Goal: Task Accomplishment & Management: Manage account settings

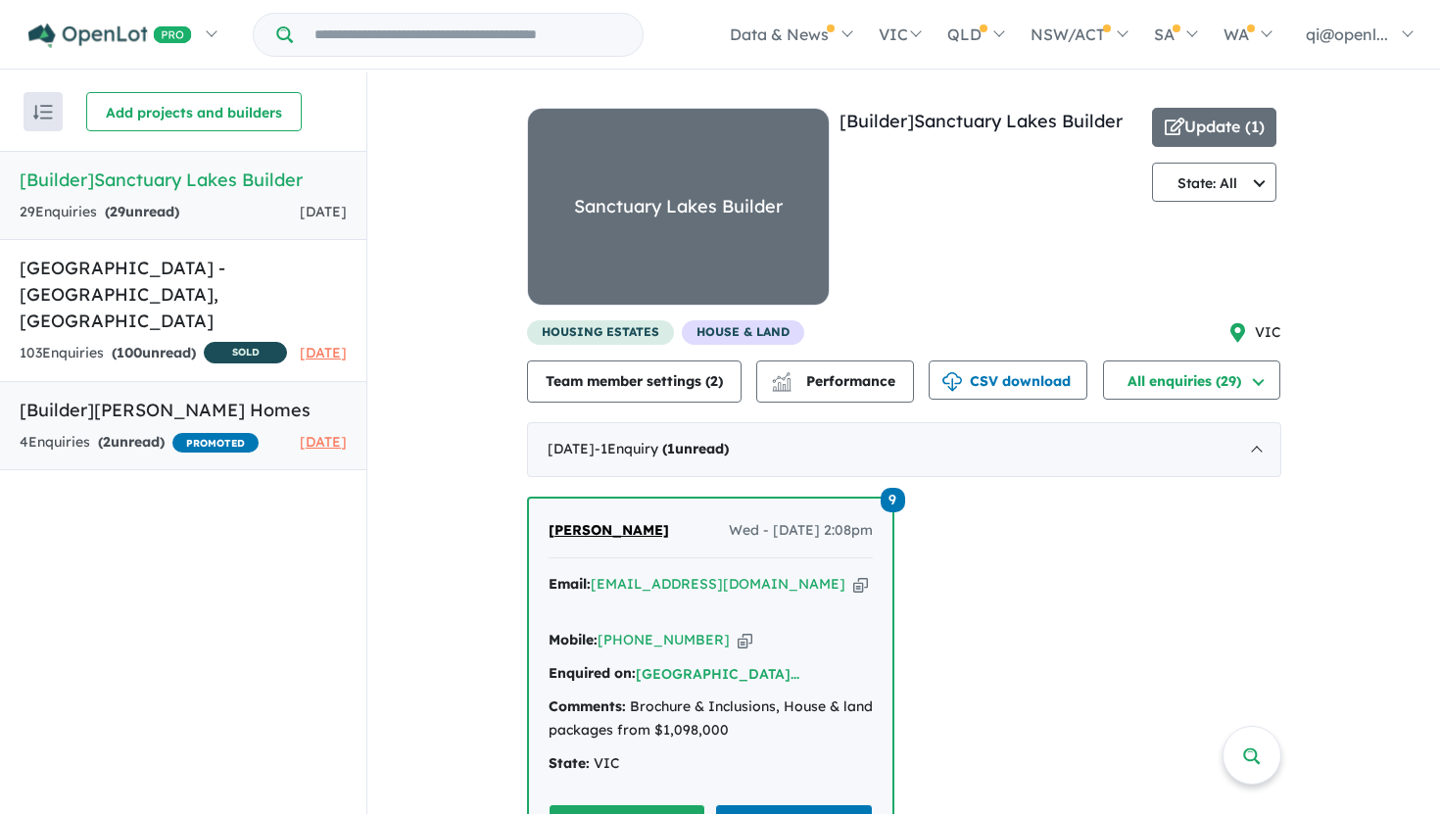
click at [205, 436] on div "4 Enquir ies ( 2 unread) PROMOTED" at bounding box center [139, 443] width 239 height 24
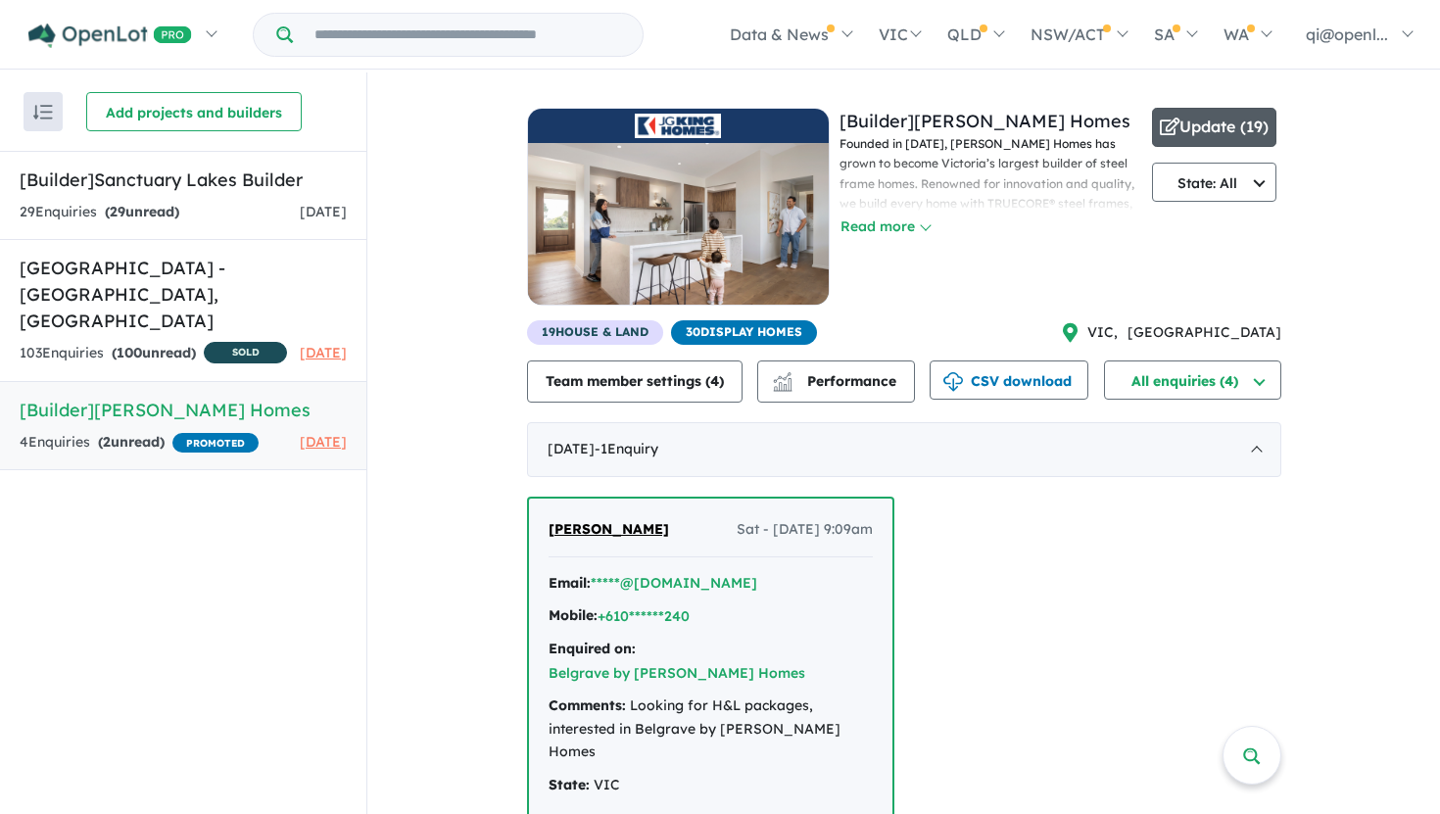
click at [1160, 139] on span "button" at bounding box center [1170, 128] width 20 height 30
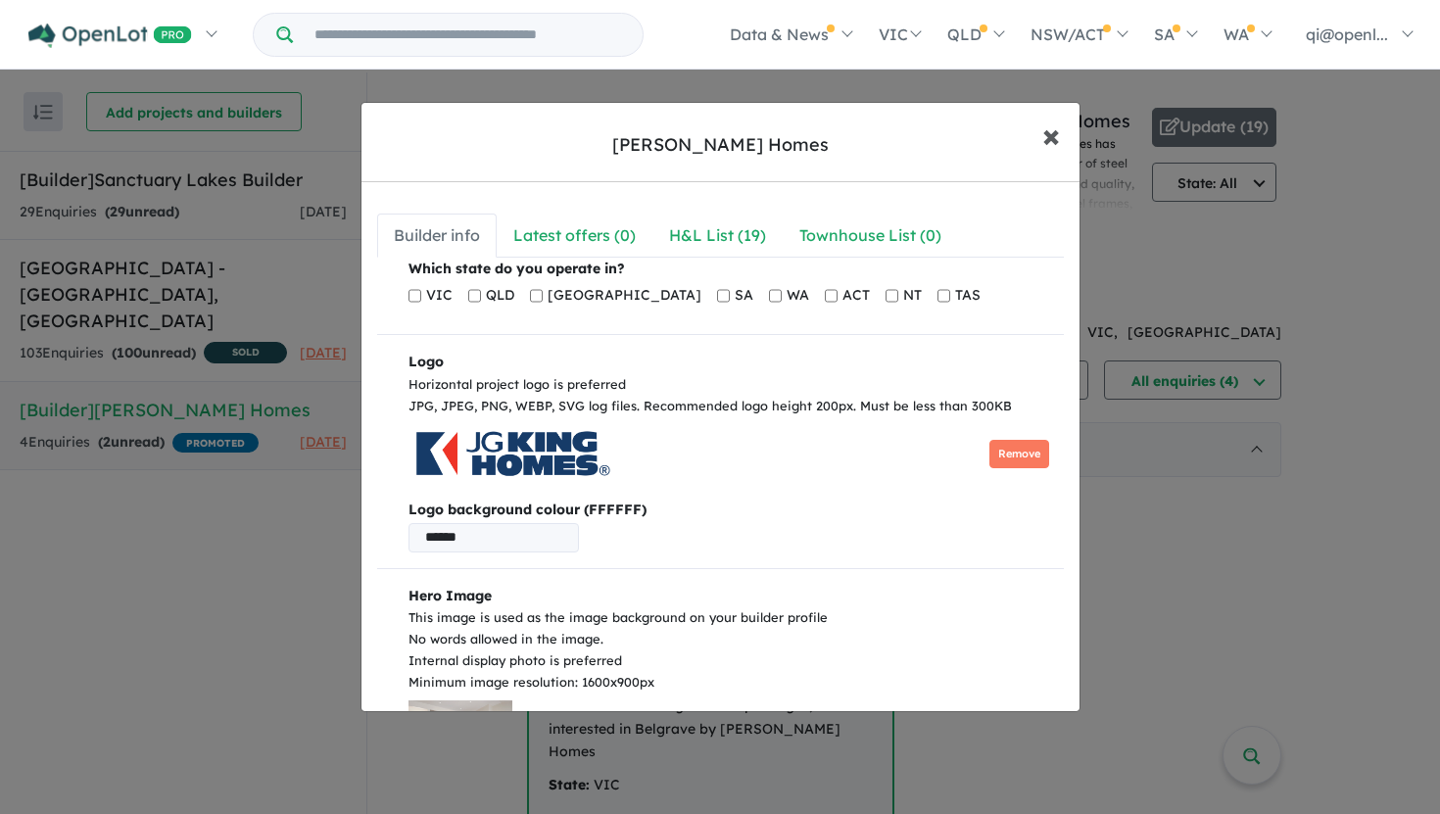
click at [1053, 147] on span "×" at bounding box center [1051, 135] width 18 height 42
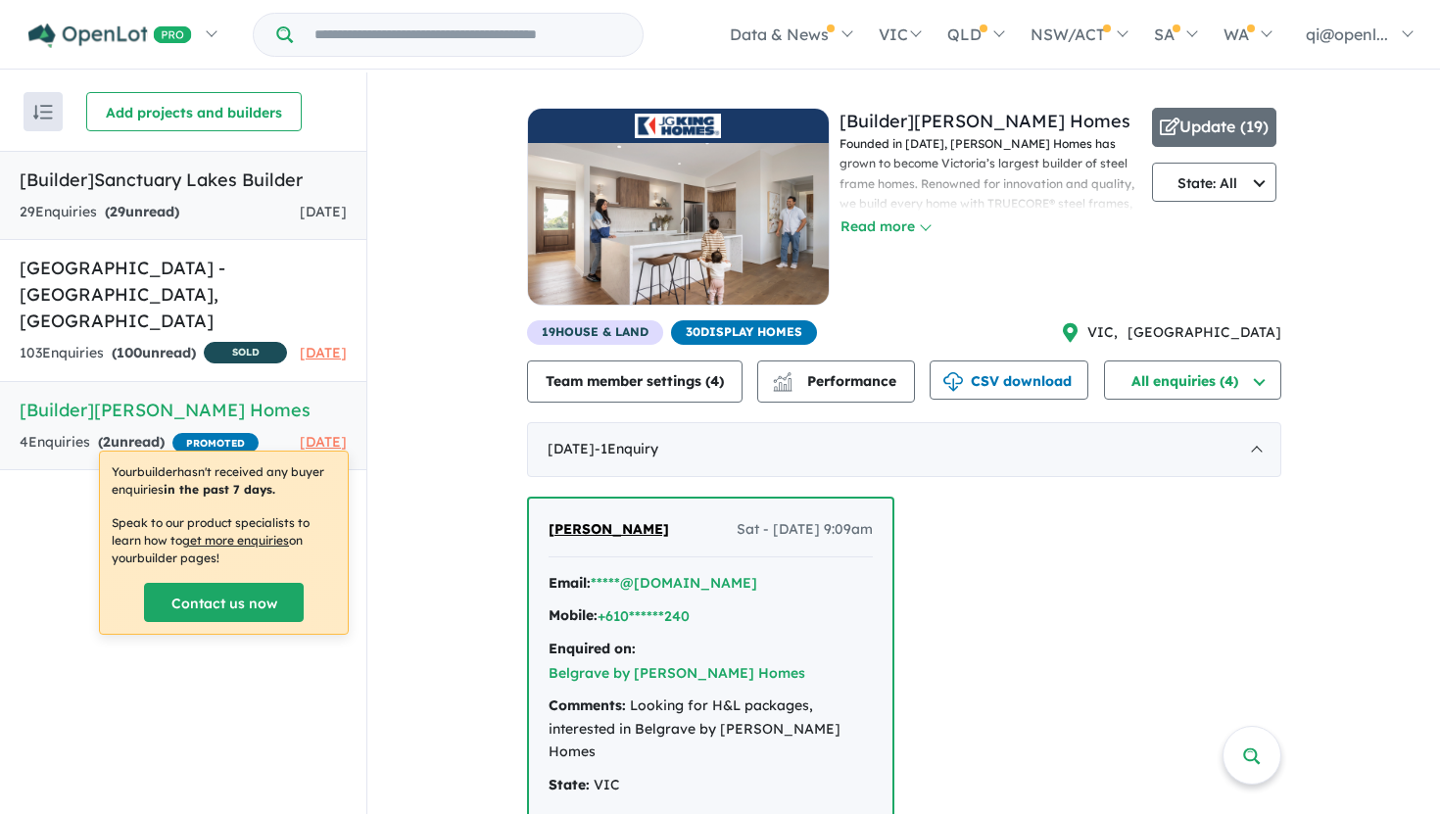
click at [230, 167] on h5 "[Builder] Sanctuary Lakes Builder" at bounding box center [183, 180] width 327 height 26
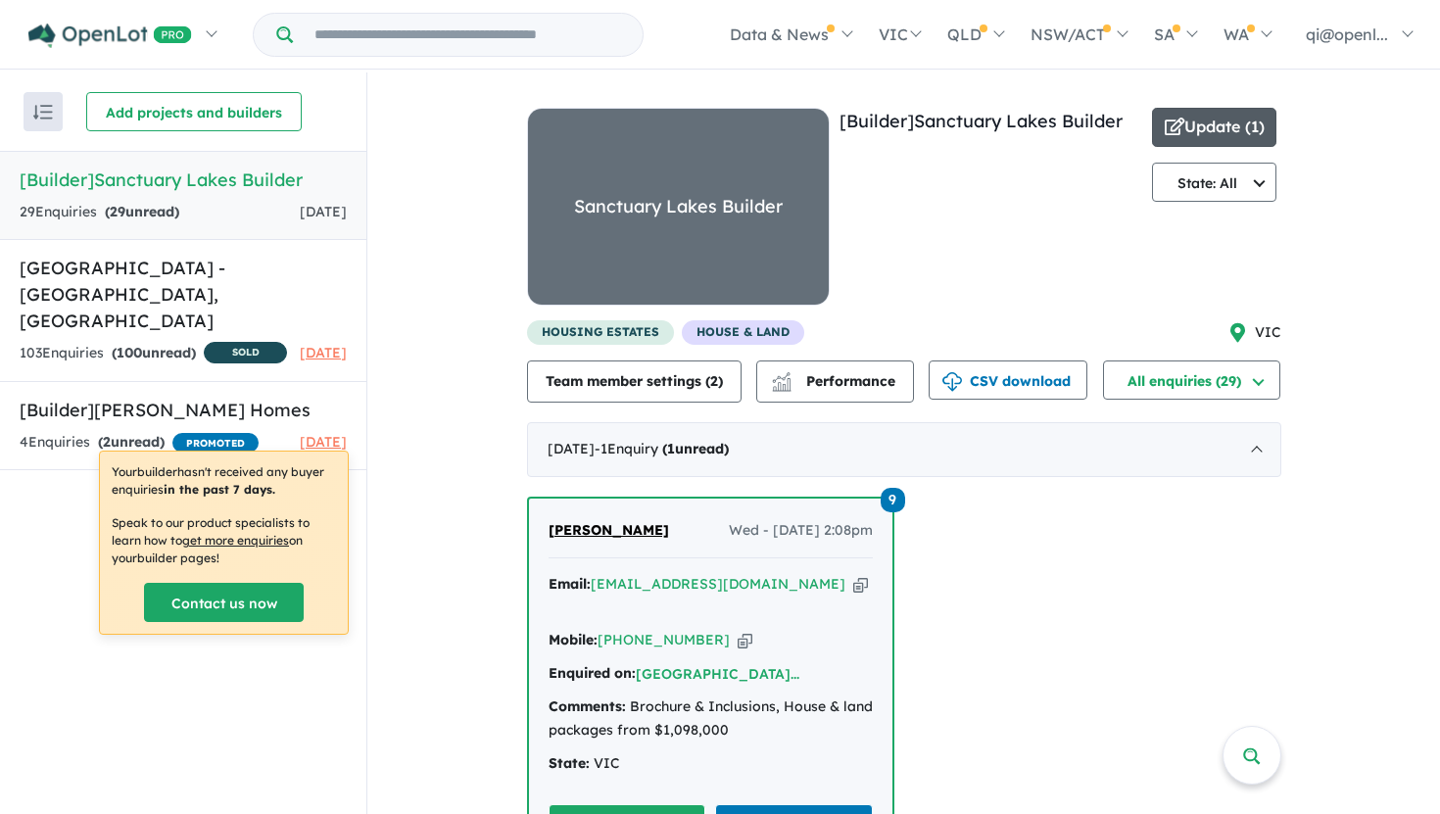
click at [1231, 128] on button "Update ( 1 )" at bounding box center [1214, 127] width 125 height 39
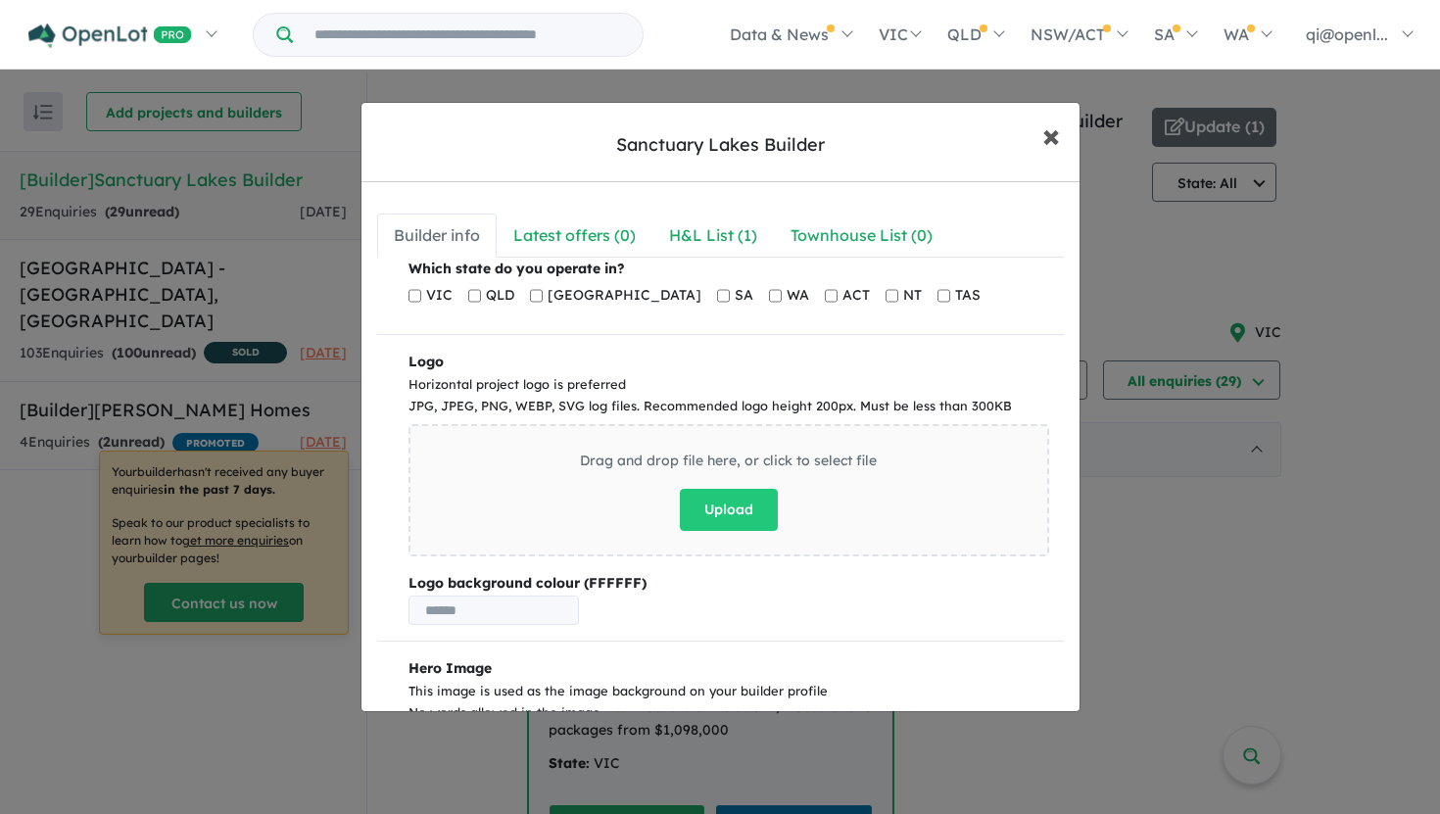
click at [1039, 123] on button "× Close" at bounding box center [1051, 135] width 57 height 53
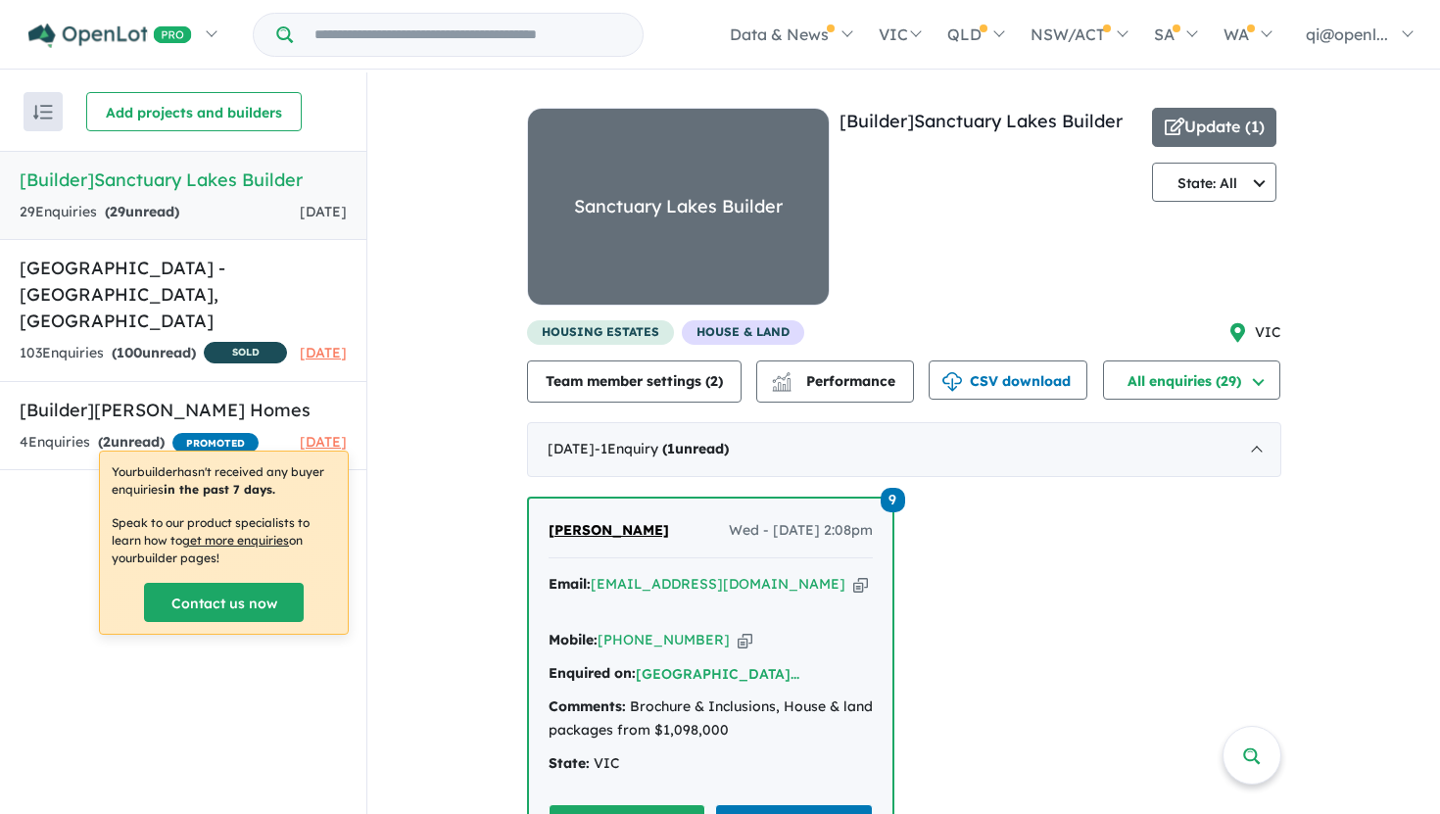
click at [955, 265] on div "[Builder] Sanctuary Lakes Builder" at bounding box center [990, 214] width 303 height 213
